Goal: Task Accomplishment & Management: Manage account settings

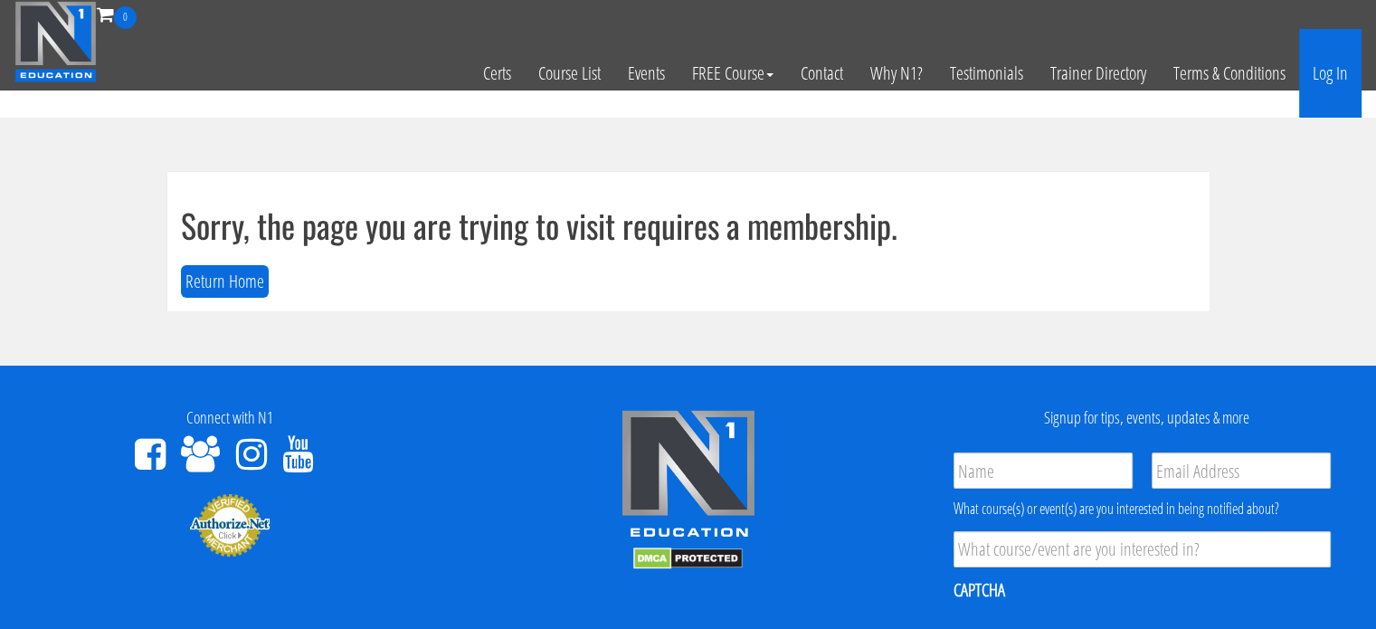
click at [1332, 72] on link "Log In" at bounding box center [1330, 73] width 62 height 89
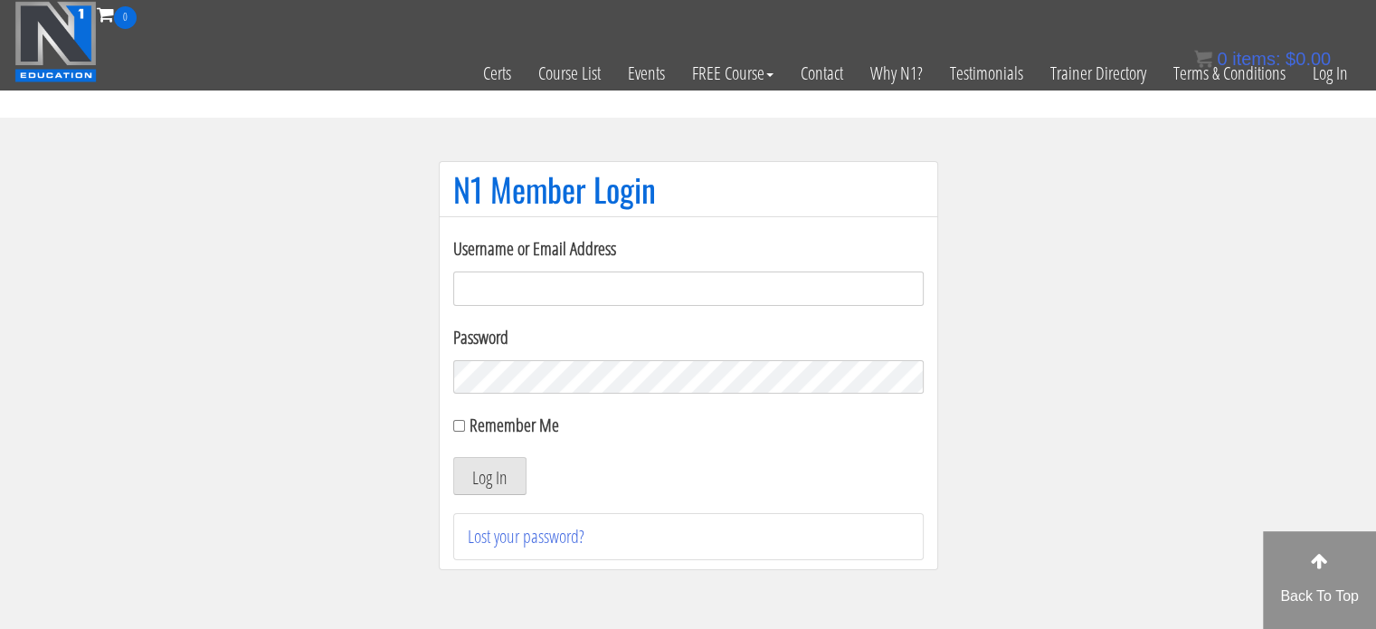
click at [615, 294] on input "Username or Email Address" at bounding box center [688, 288] width 471 height 34
type input "[EMAIL_ADDRESS][DOMAIN_NAME]"
click at [521, 429] on label "Remember Me" at bounding box center [515, 425] width 90 height 24
click at [465, 429] on input "Remember Me" at bounding box center [459, 426] width 12 height 12
checkbox input "true"
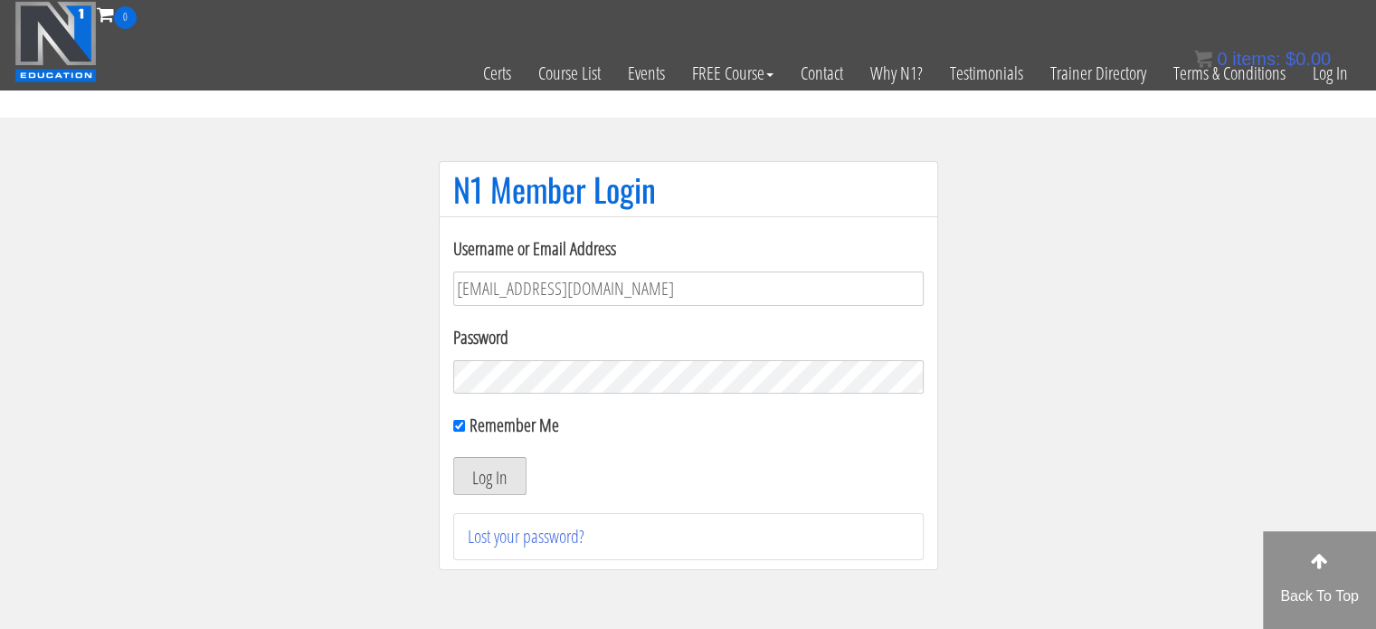
click at [478, 474] on button "Log In" at bounding box center [489, 476] width 73 height 38
